Goal: Communication & Community: Answer question/provide support

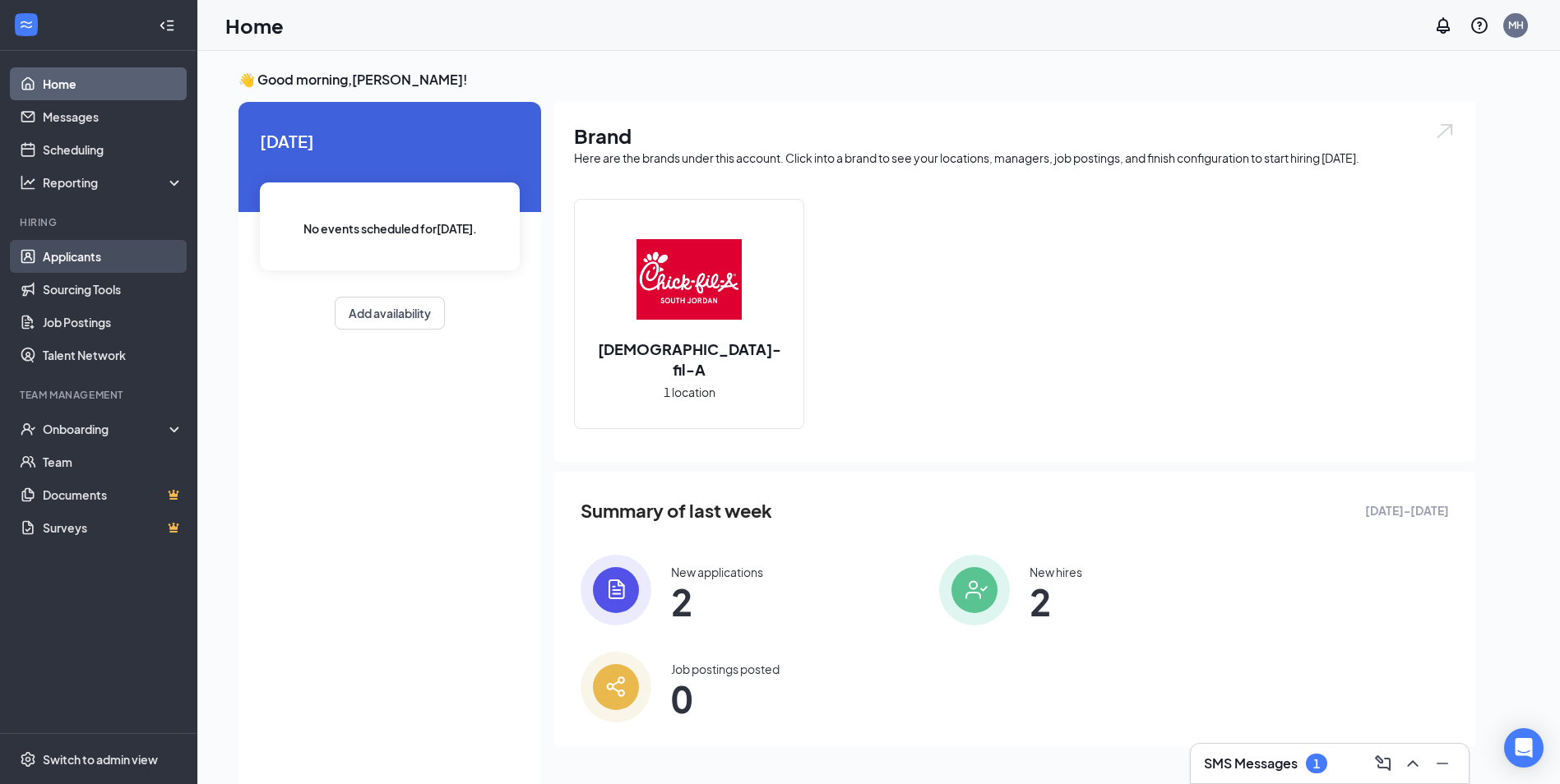
click at [91, 258] on link "Applicants" at bounding box center [112, 257] width 140 height 33
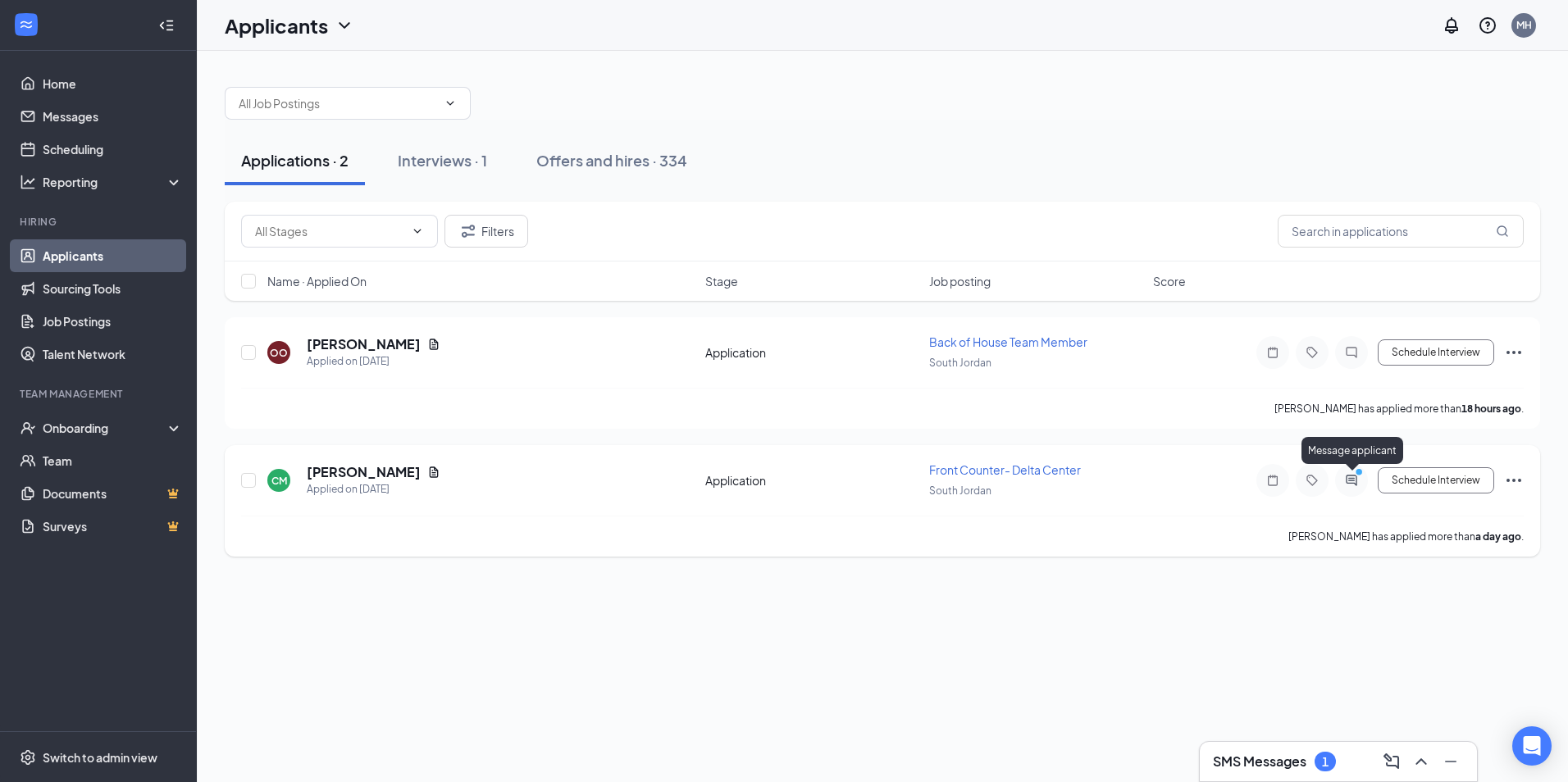
click at [1353, 483] on icon "ActiveChat" at bounding box center [1352, 480] width 20 height 13
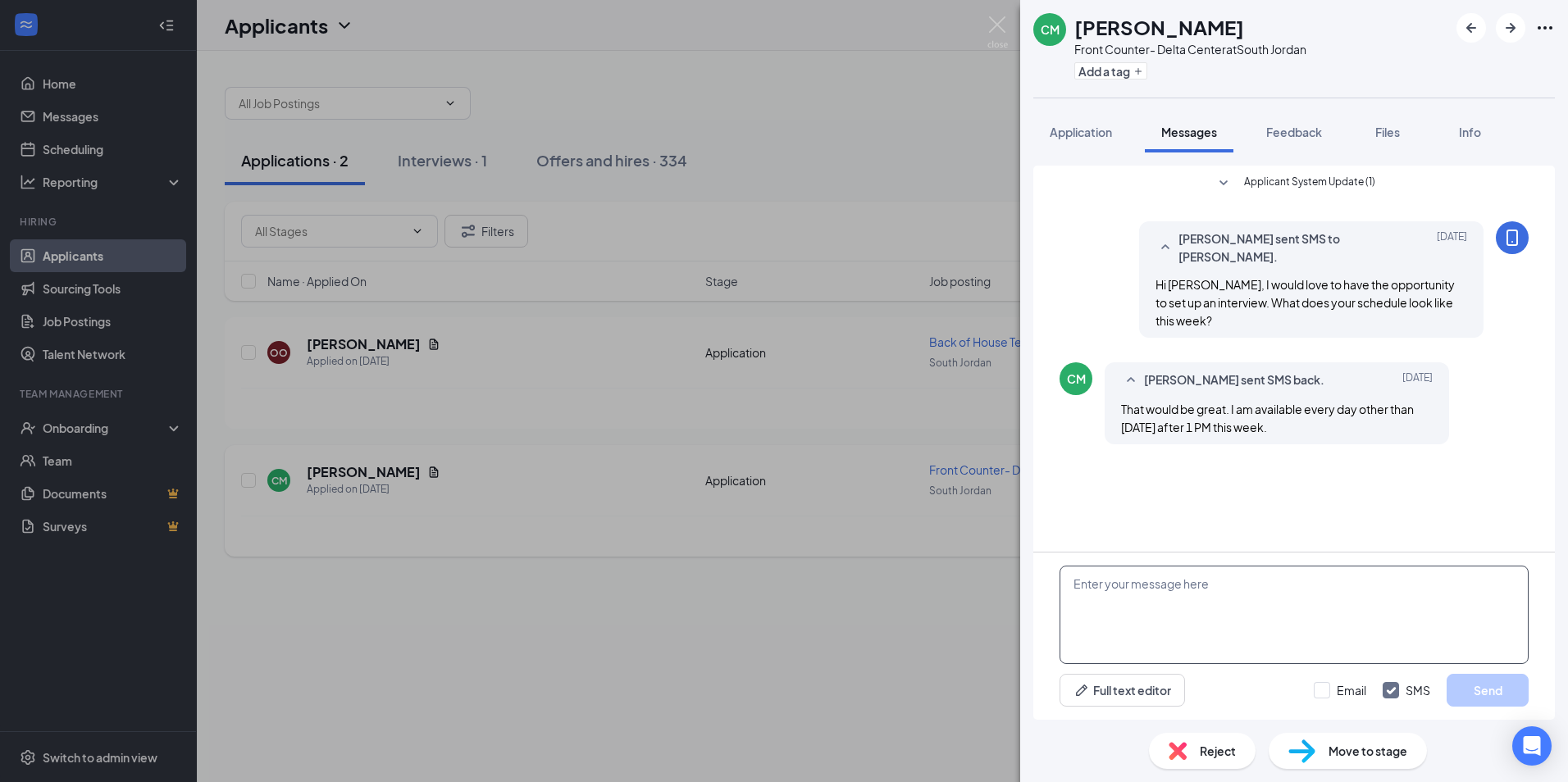
click at [1161, 596] on textarea at bounding box center [1294, 615] width 469 height 99
type textarea "Will [DATE] around 2 work for you?"
click at [1484, 689] on button "Send" at bounding box center [1487, 691] width 82 height 33
